Goal: Register for event/course

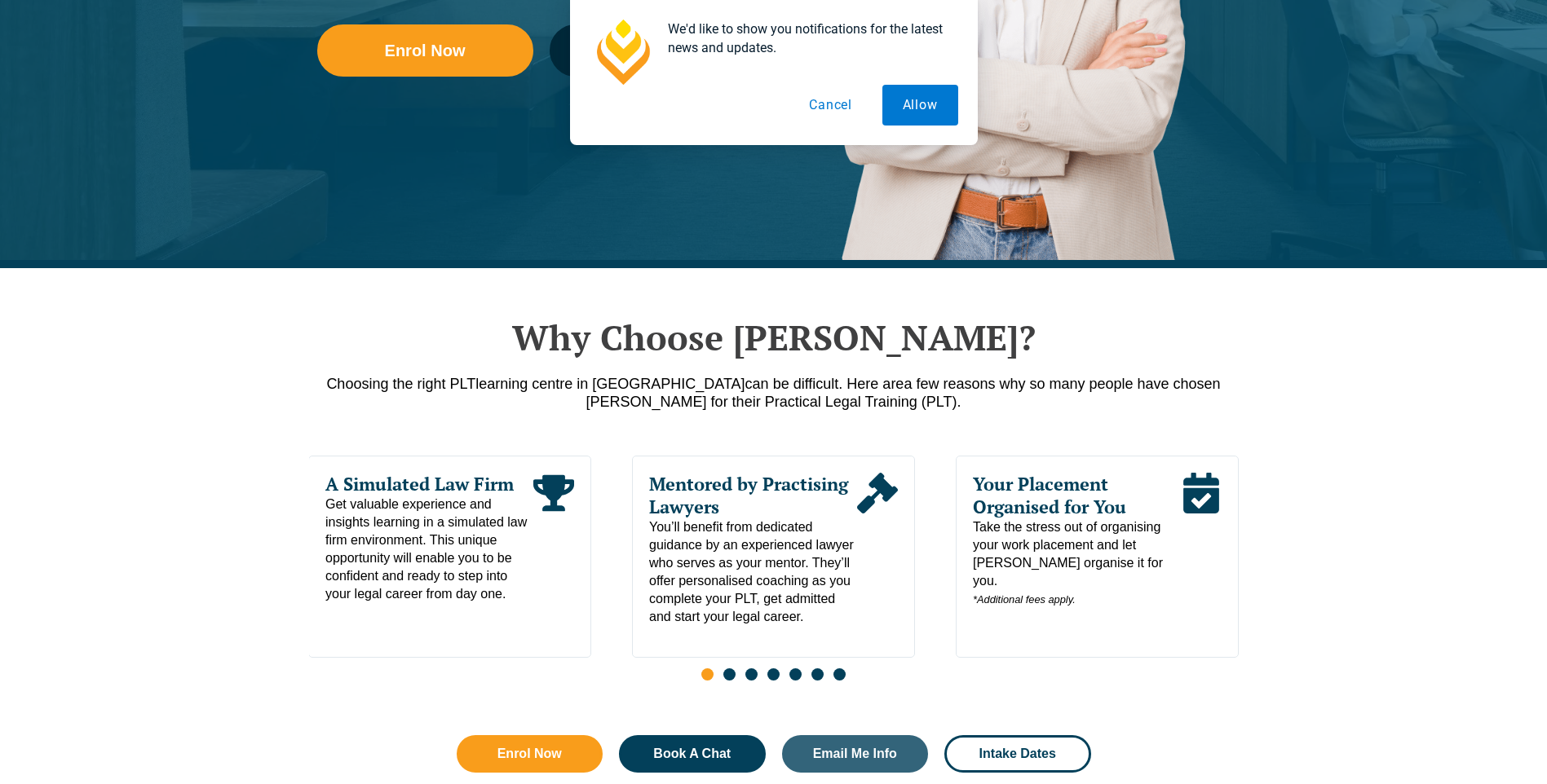
scroll to position [571, 0]
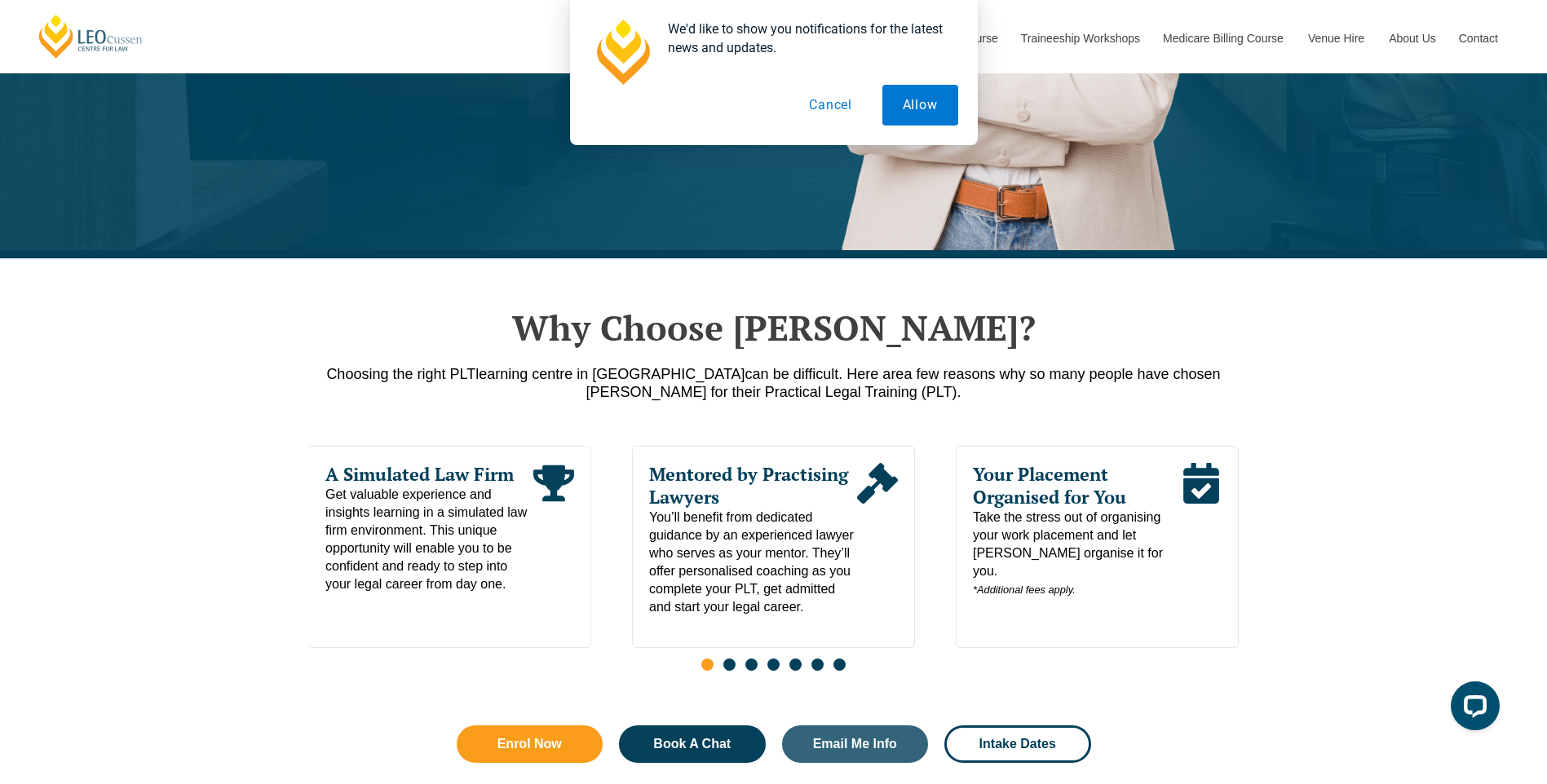
click at [840, 101] on button "Cancel" at bounding box center [831, 105] width 84 height 41
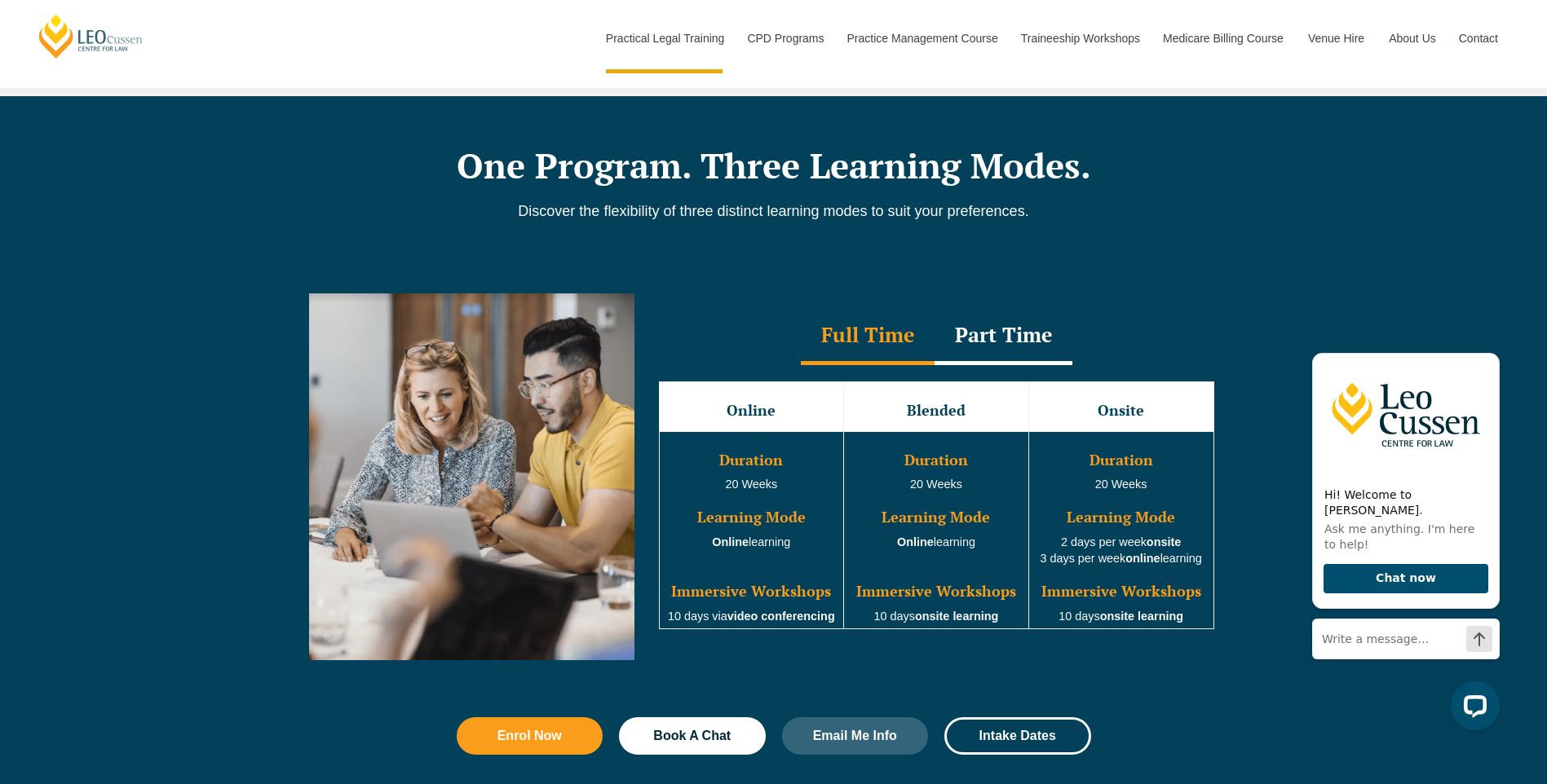
scroll to position [1305, 0]
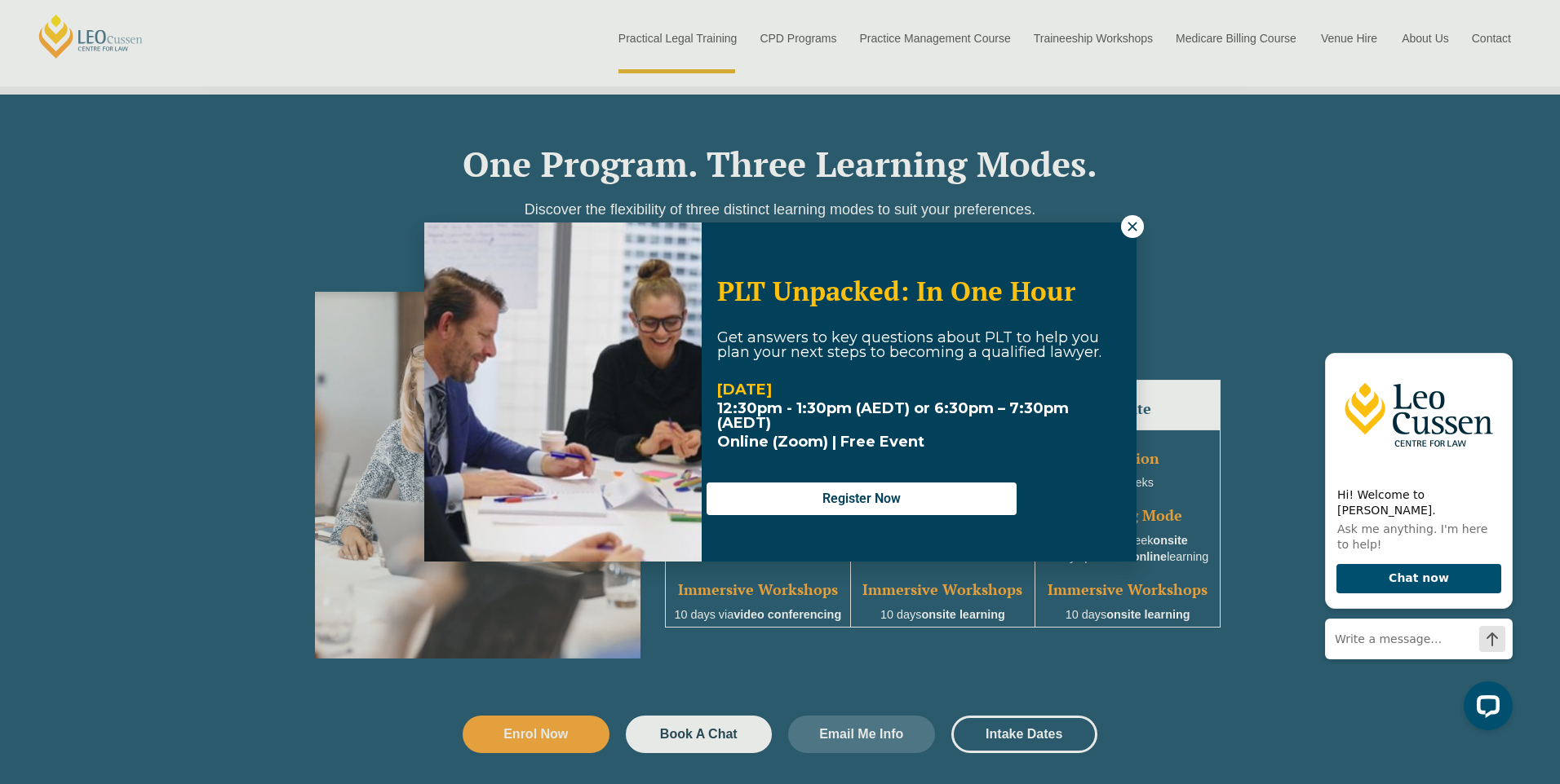
click at [1125, 223] on icon at bounding box center [1132, 226] width 15 height 15
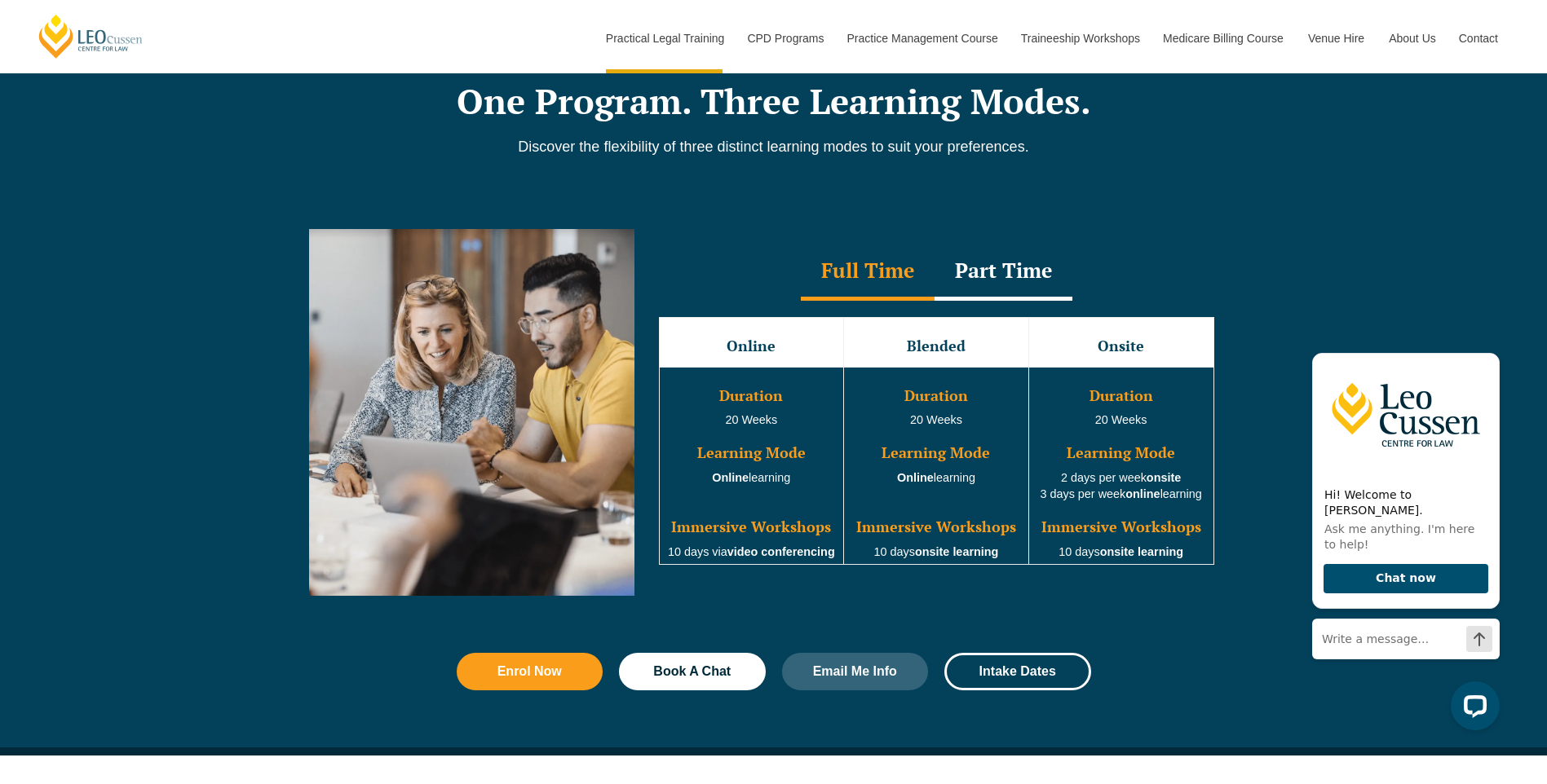
scroll to position [1387, 0]
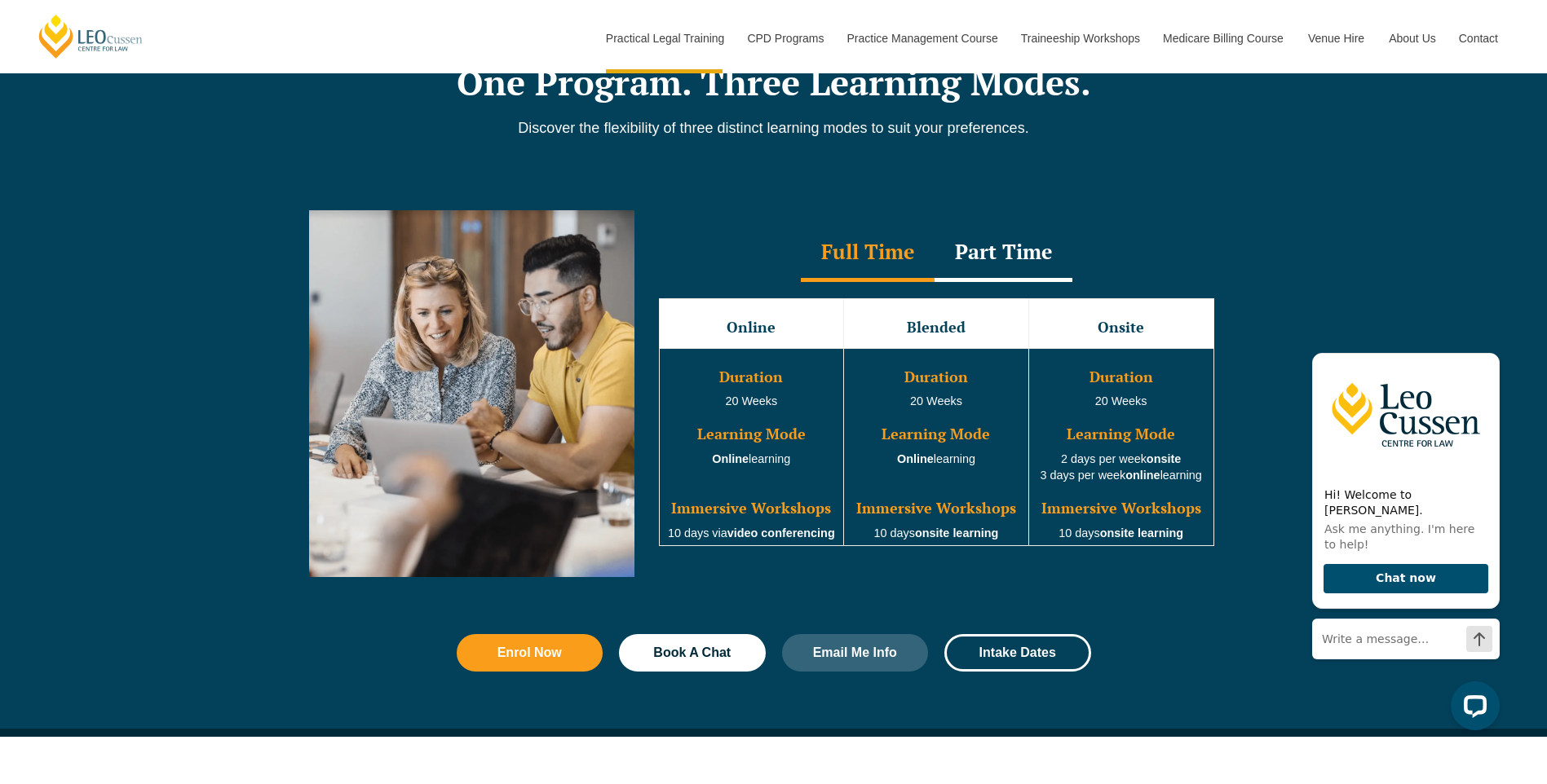
click at [1039, 268] on div "Part Time" at bounding box center [1004, 253] width 138 height 57
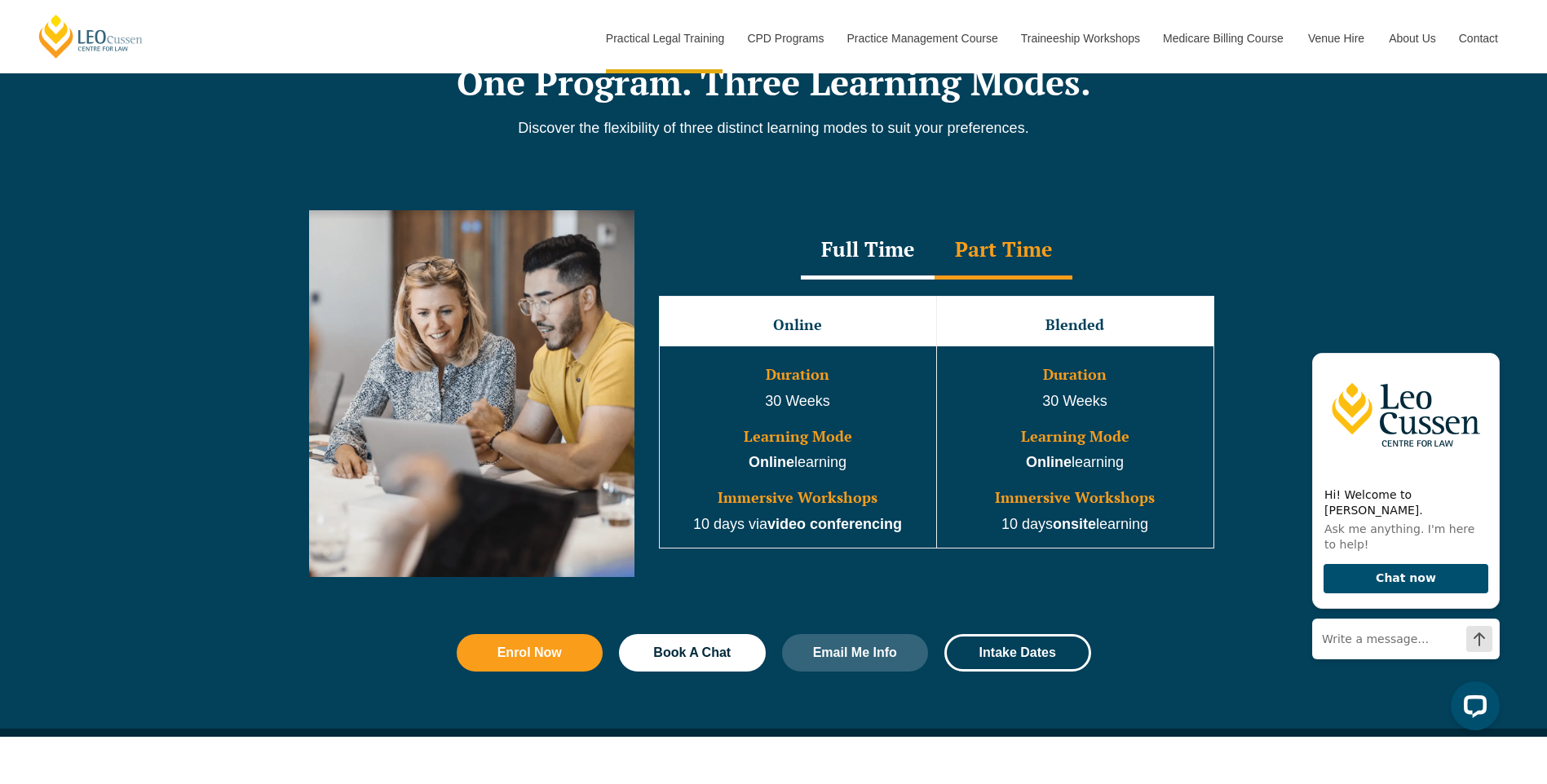
click at [873, 241] on div "Full Time" at bounding box center [868, 250] width 134 height 57
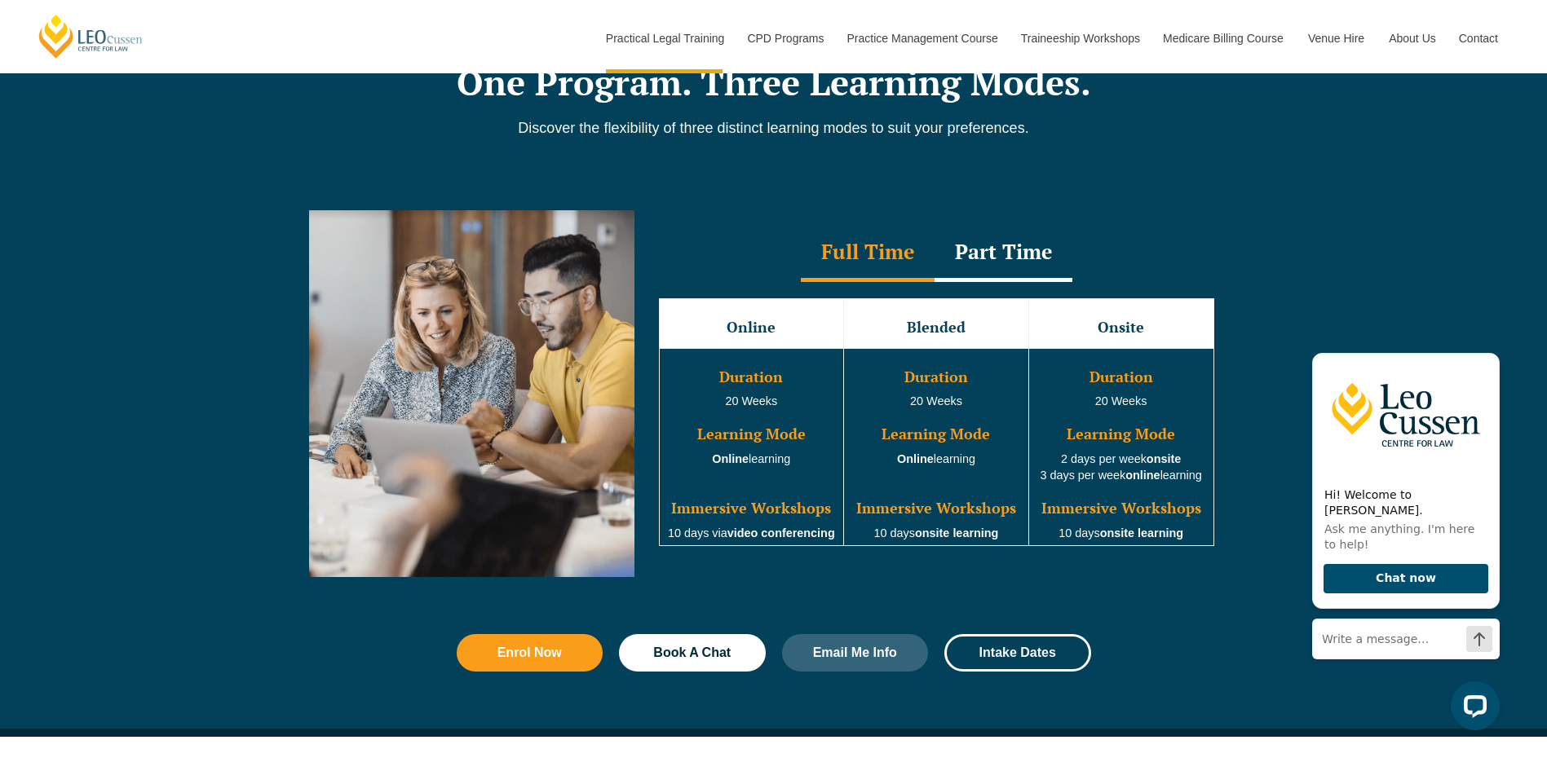
click at [952, 255] on div "Part Time" at bounding box center [1004, 253] width 138 height 57
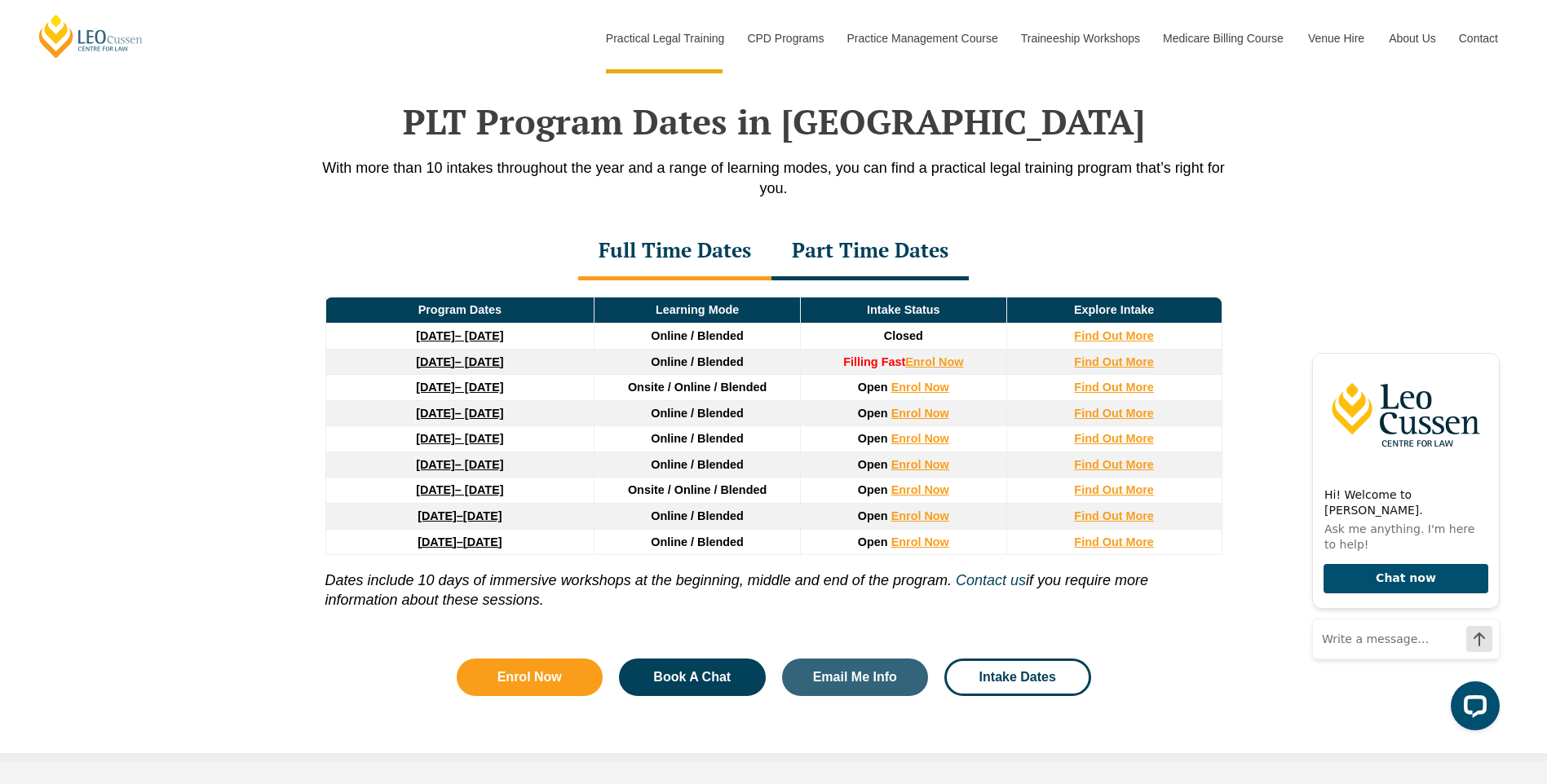
scroll to position [2120, 0]
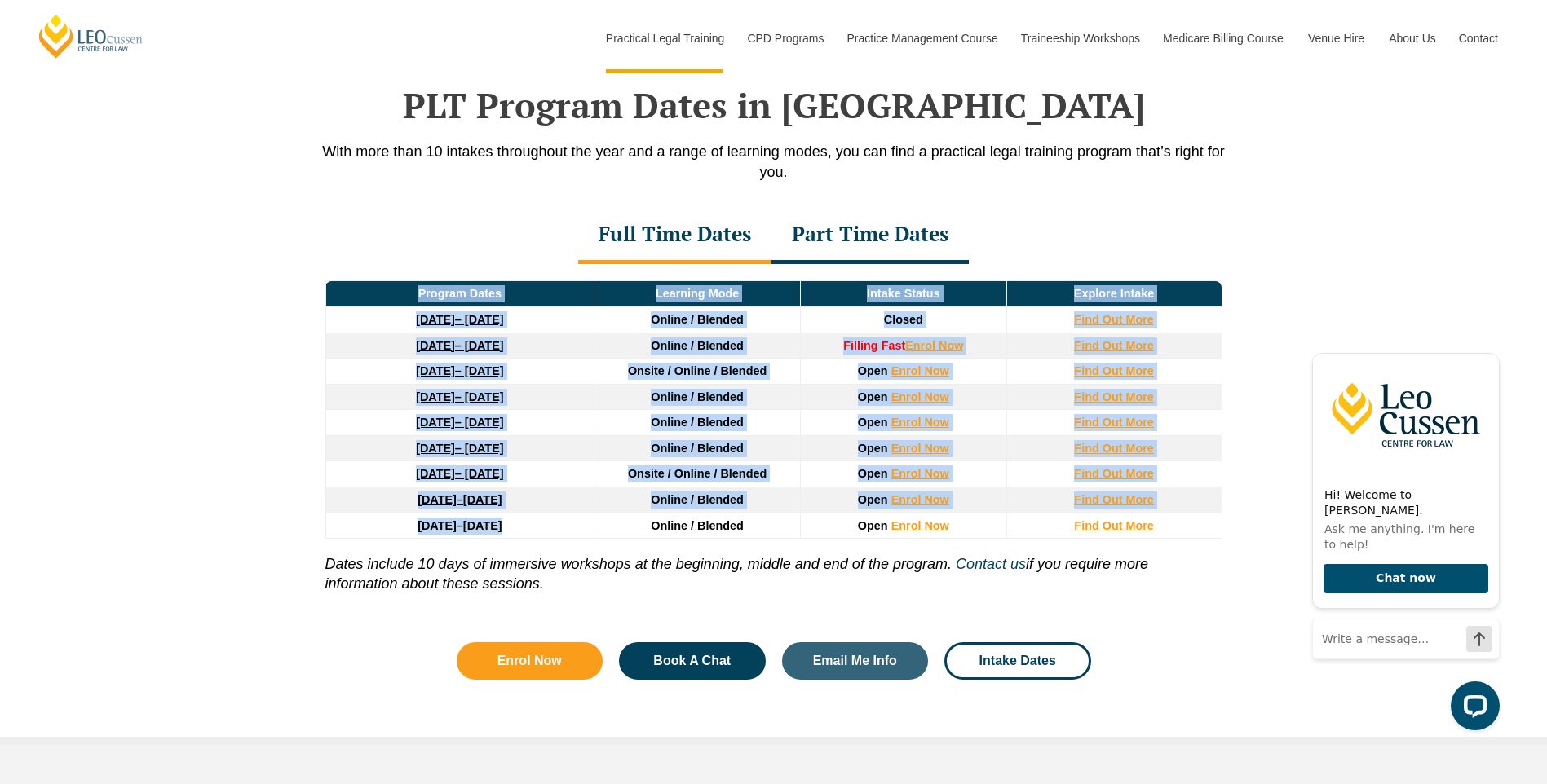
drag, startPoint x: 594, startPoint y: 534, endPoint x: 292, endPoint y: 506, distance: 303.3
click at [292, 506] on div "PLT Program Dates in [GEOGRAPHIC_DATA] With more than 10 intakes throughout the…" at bounding box center [774, 374] width 1547 height 742
drag, startPoint x: 292, startPoint y: 506, endPoint x: 256, endPoint y: 494, distance: 37.9
click at [257, 495] on div "PLT Program Dates in [GEOGRAPHIC_DATA] With more than 10 intakes throughout the…" at bounding box center [774, 374] width 1547 height 742
click at [319, 431] on div "Program Dates Learning Mode Intake Status Explore Intake [DATE] – [DATE] Online…" at bounding box center [774, 441] width 930 height 354
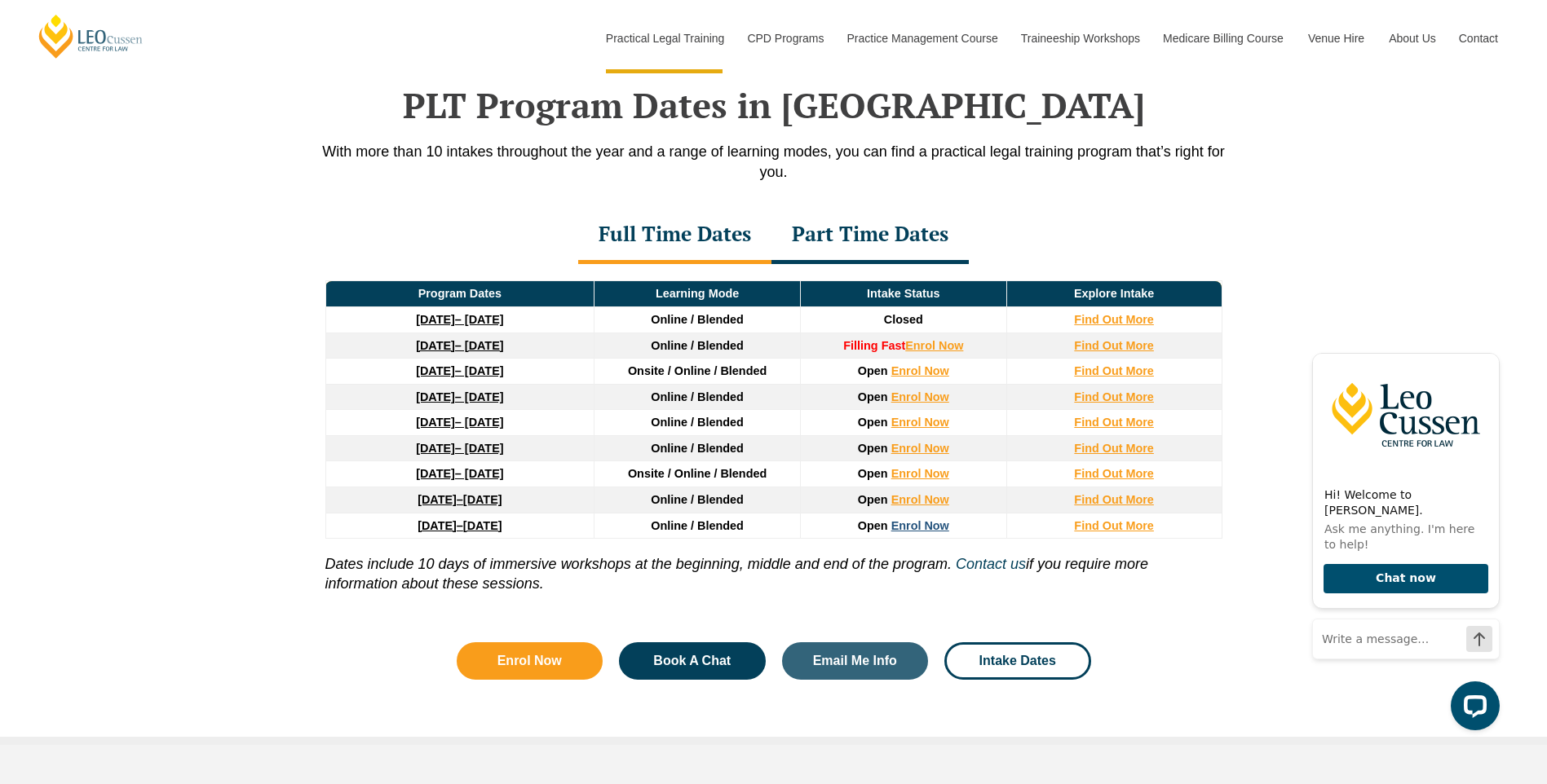
click at [912, 528] on link "Enrol Now" at bounding box center [921, 525] width 58 height 13
